Goal: Navigation & Orientation: Understand site structure

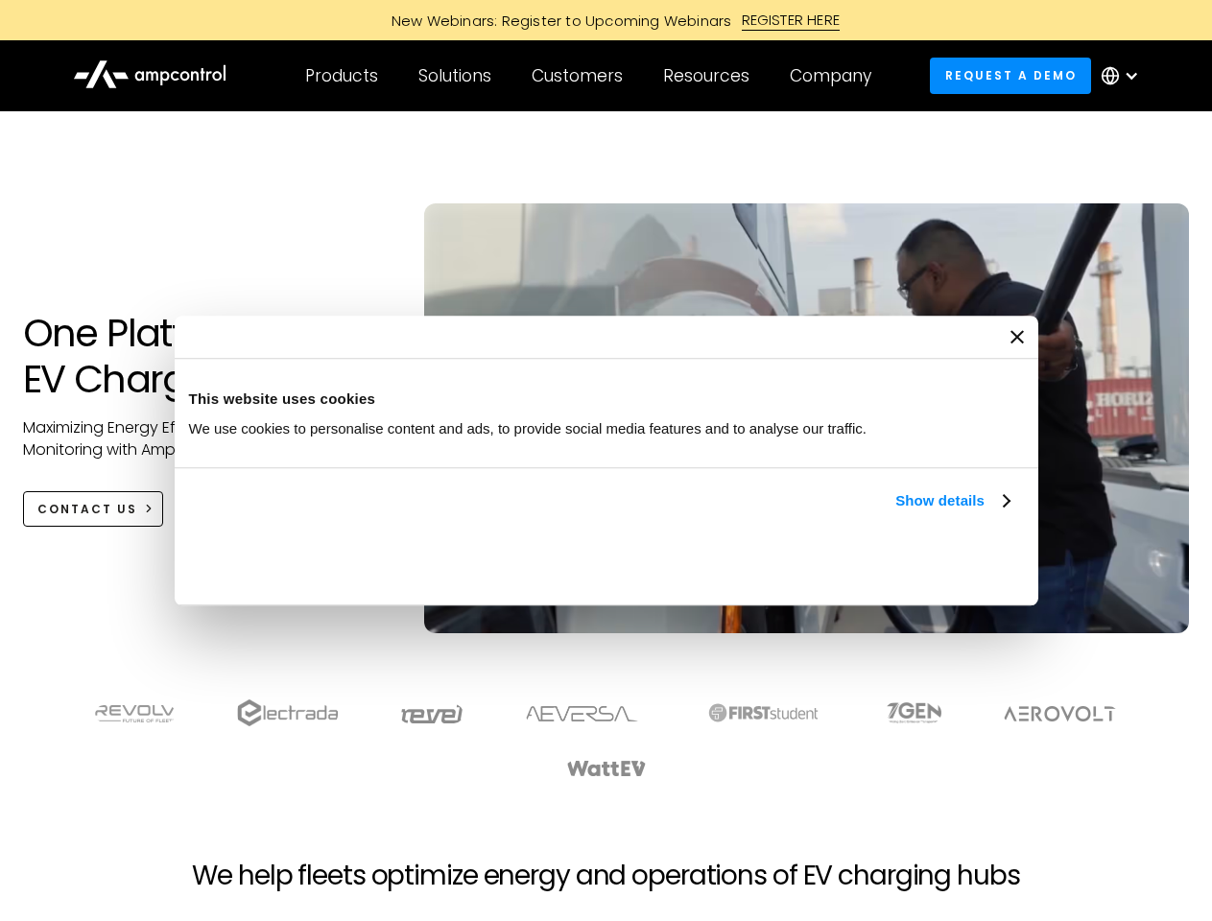
click at [895, 513] on link "Show details" at bounding box center [951, 500] width 113 height 23
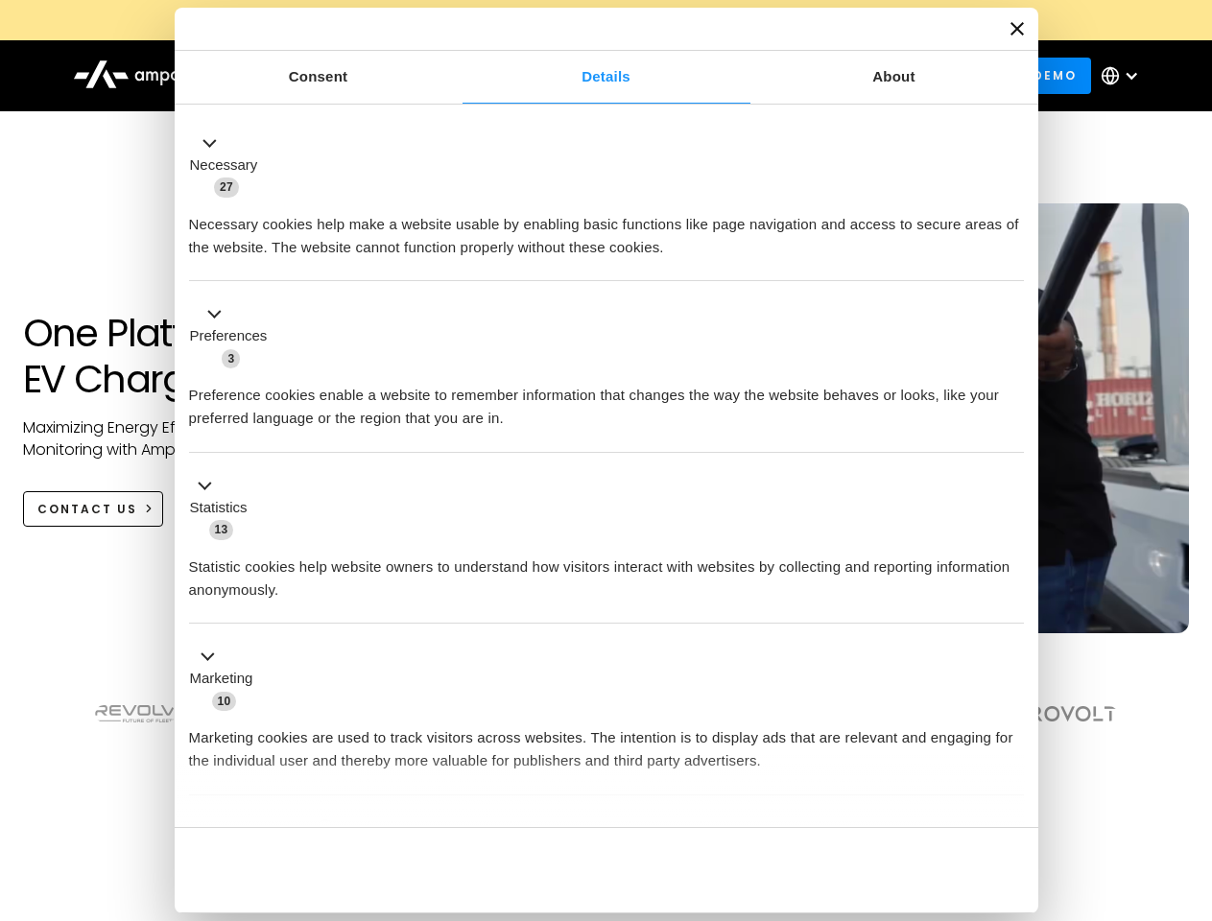
click at [1012, 259] on div "Necessary cookies help make a website usable by enabling basic functions like p…" at bounding box center [606, 229] width 835 height 60
click at [1191, 774] on section at bounding box center [606, 739] width 1212 height 119
click at [590, 76] on div "Customers" at bounding box center [577, 75] width 91 height 21
click at [341, 76] on div "Products" at bounding box center [341, 75] width 73 height 21
click at [456, 76] on div "Solutions" at bounding box center [454, 75] width 73 height 21
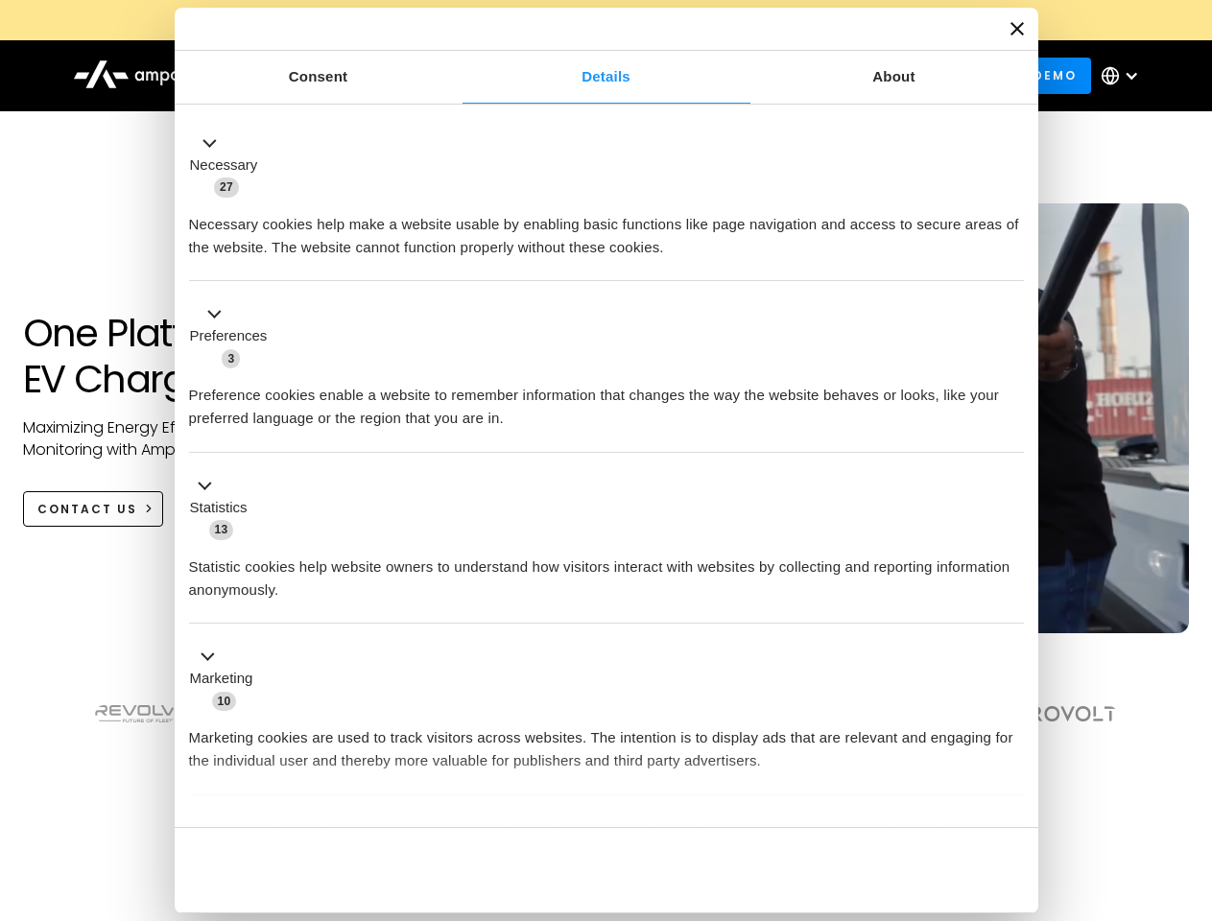
click at [581, 76] on div "Customers" at bounding box center [577, 75] width 91 height 21
click at [710, 76] on div "Resources" at bounding box center [706, 75] width 86 height 21
click at [837, 76] on div "Company" at bounding box center [831, 75] width 82 height 21
click at [1125, 76] on div at bounding box center [1131, 75] width 15 height 15
